Goal: Task Accomplishment & Management: Manage account settings

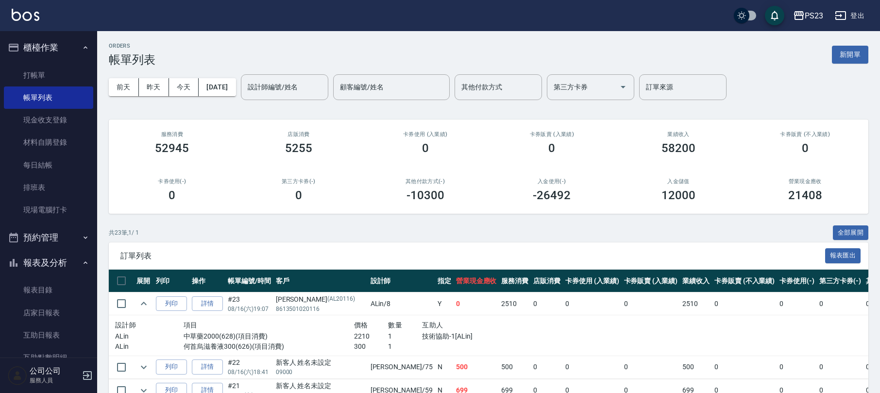
scroll to position [65, 0]
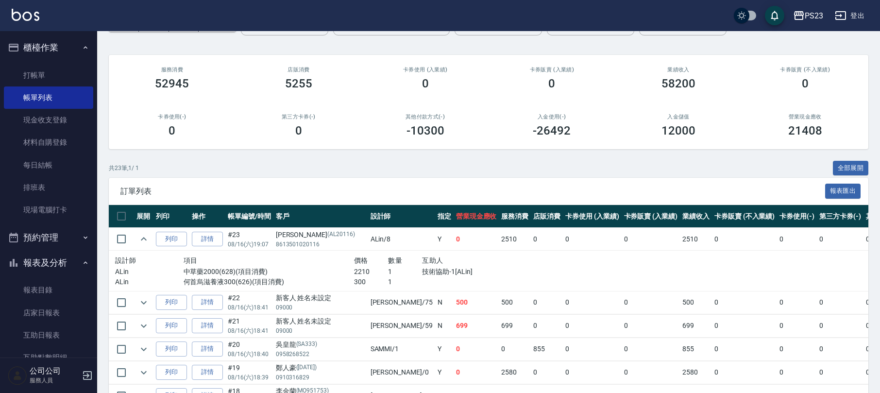
click at [49, 45] on button "櫃檯作業" at bounding box center [48, 47] width 89 height 25
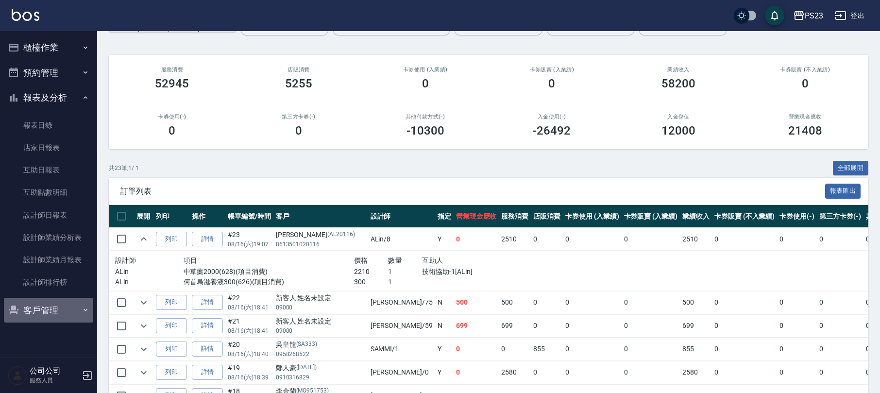
click at [45, 313] on button "客戶管理" at bounding box center [48, 310] width 89 height 25
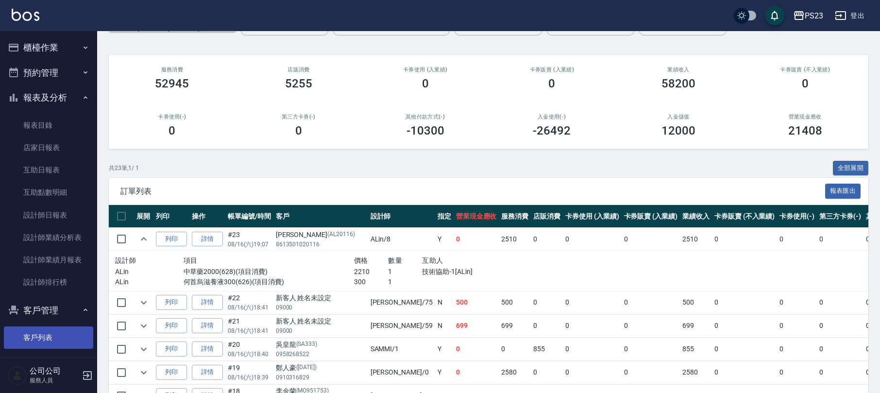
click at [53, 343] on link "客戶列表" at bounding box center [48, 337] width 89 height 22
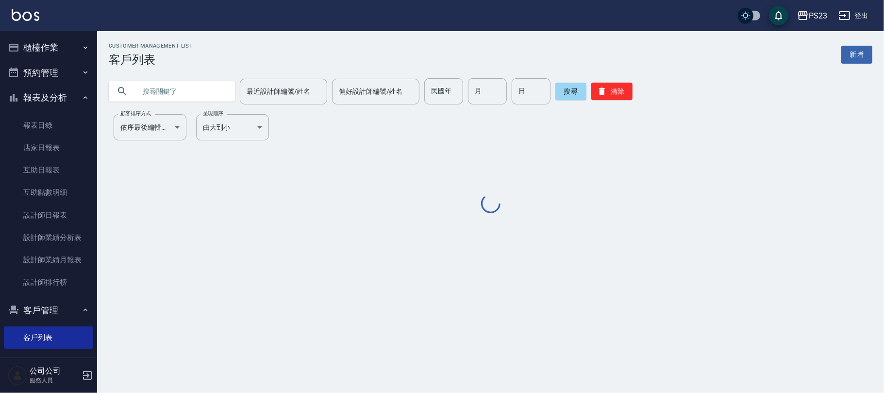
click at [197, 96] on input "text" at bounding box center [181, 91] width 91 height 26
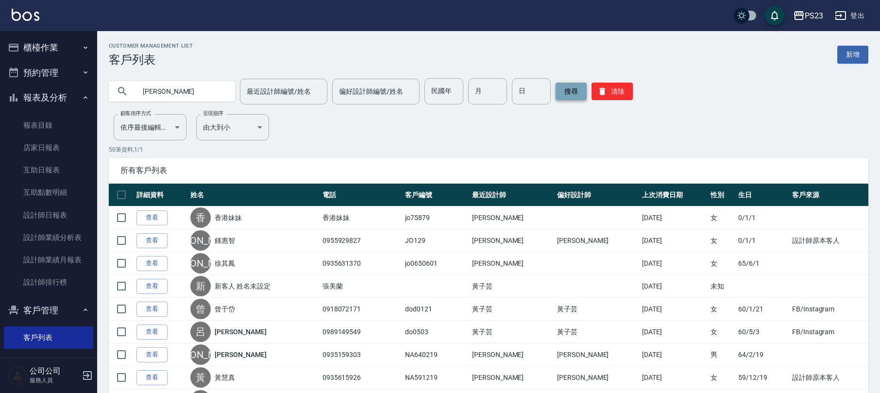
type input "[PERSON_NAME]"
click at [566, 88] on button "搜尋" at bounding box center [570, 91] width 31 height 17
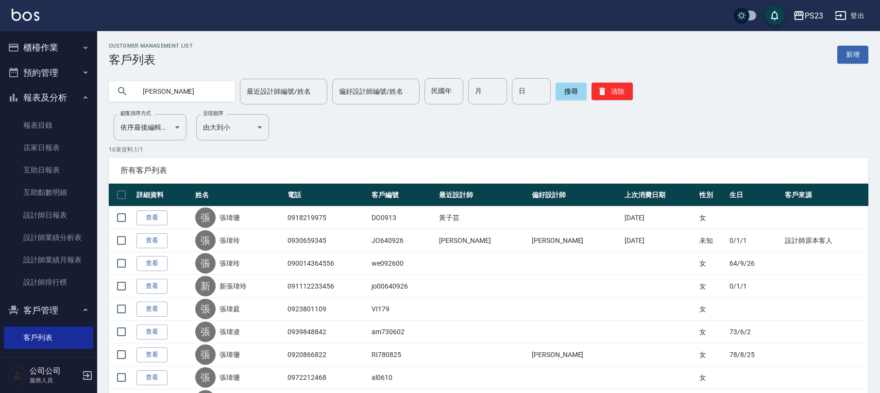
click at [160, 221] on link "查看" at bounding box center [151, 217] width 31 height 15
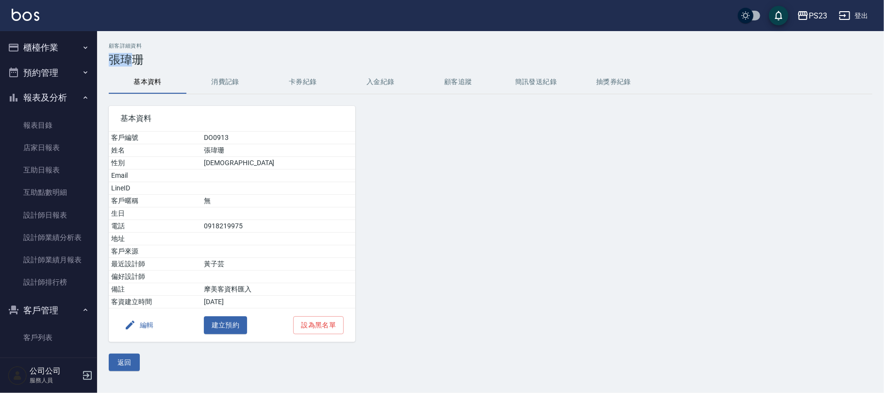
drag, startPoint x: 132, startPoint y: 53, endPoint x: 112, endPoint y: 60, distance: 21.6
click at [112, 60] on h3 "張瑋珊" at bounding box center [491, 60] width 764 height 14
copy h3 "[PERSON_NAME]"
click at [49, 334] on link "客戶列表" at bounding box center [48, 337] width 89 height 22
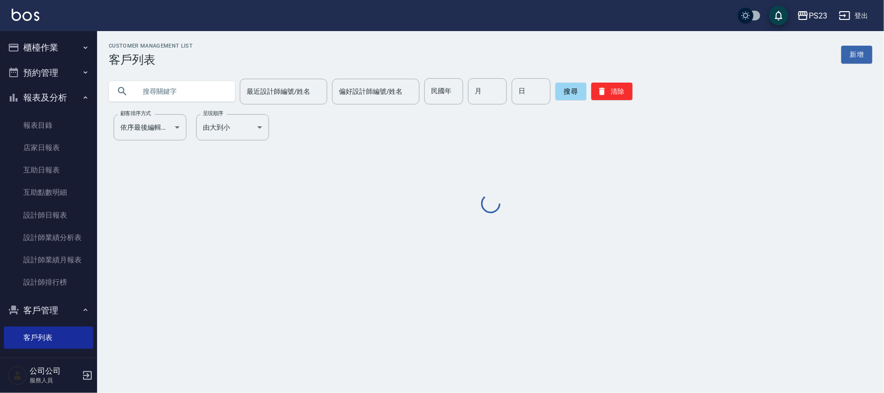
click at [154, 91] on input "text" at bounding box center [181, 91] width 91 height 26
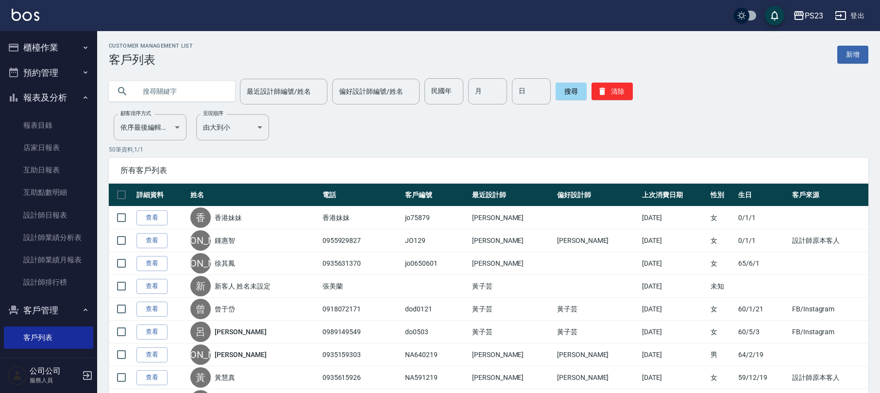
paste input "[PERSON_NAME]"
type input "[PERSON_NAME]"
click at [562, 90] on button "搜尋" at bounding box center [570, 91] width 31 height 17
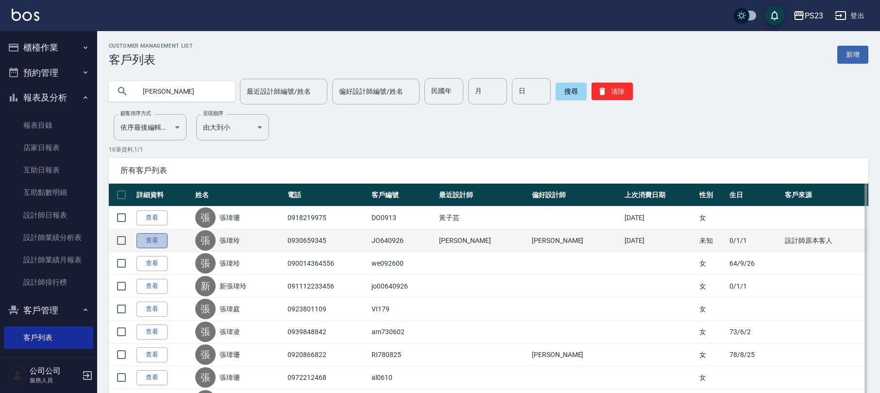
click at [156, 237] on link "查看" at bounding box center [151, 240] width 31 height 15
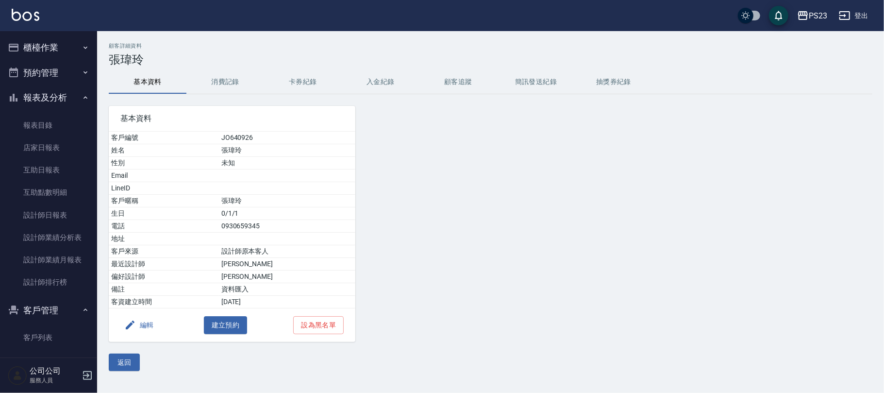
click at [228, 79] on button "消費記錄" at bounding box center [225, 81] width 78 height 23
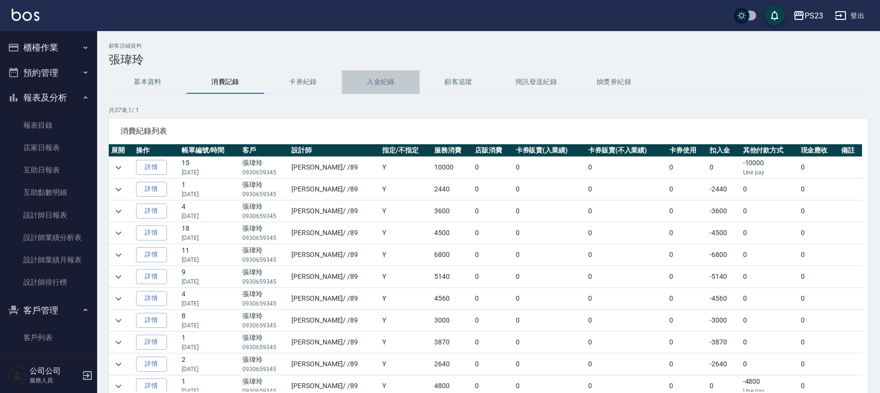
click at [382, 81] on button "入金紀錄" at bounding box center [381, 81] width 78 height 23
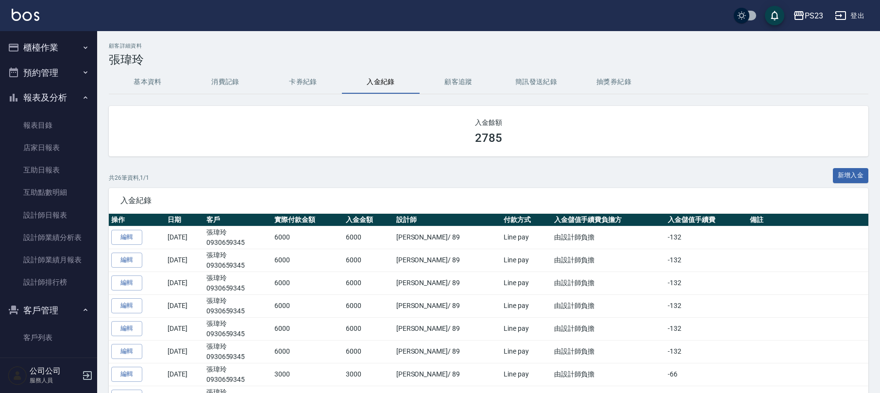
click at [225, 85] on button "消費記錄" at bounding box center [225, 81] width 78 height 23
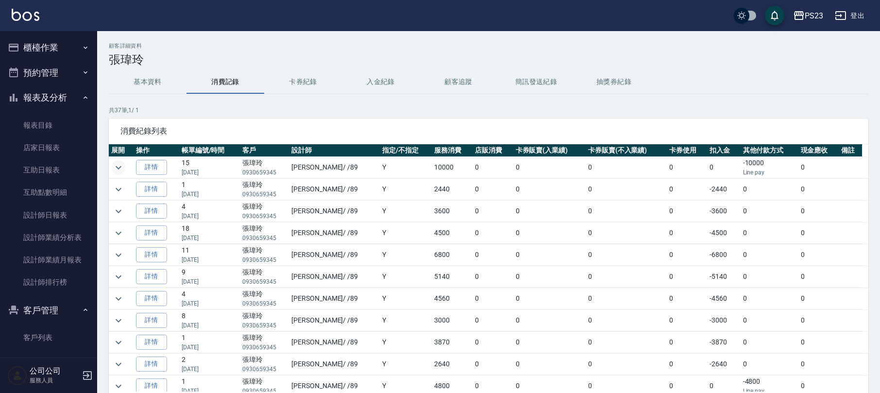
click at [119, 166] on icon "expand row" at bounding box center [119, 168] width 12 height 12
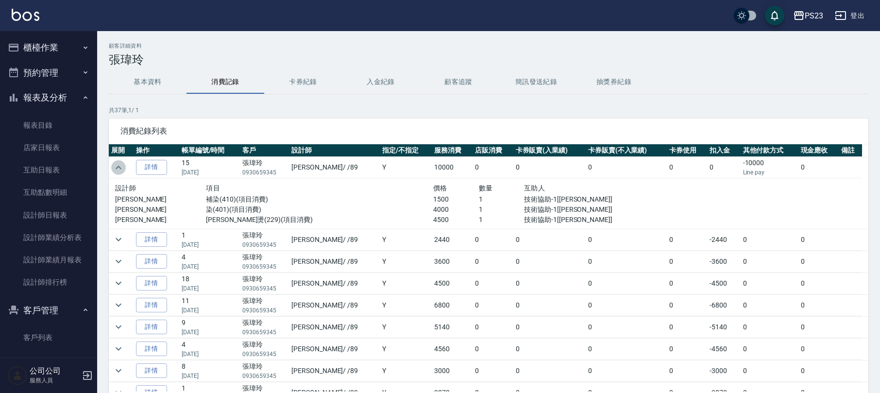
click at [121, 166] on icon "expand row" at bounding box center [119, 168] width 12 height 12
